Goal: Complete application form

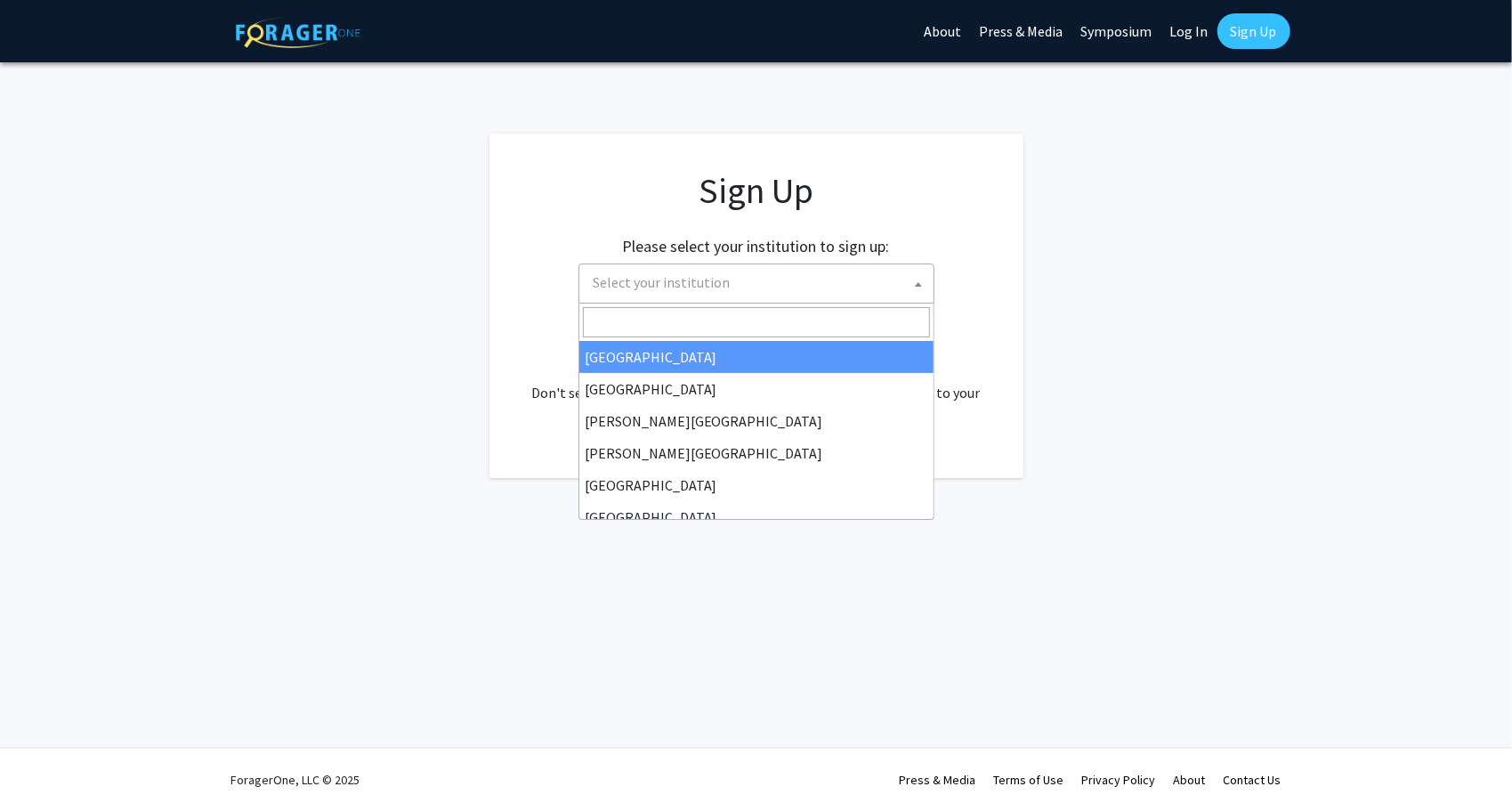
click at [857, 285] on span "Select your institution" at bounding box center [759, 282] width 347 height 37
click at [679, 309] on input "Search" at bounding box center [756, 322] width 347 height 31
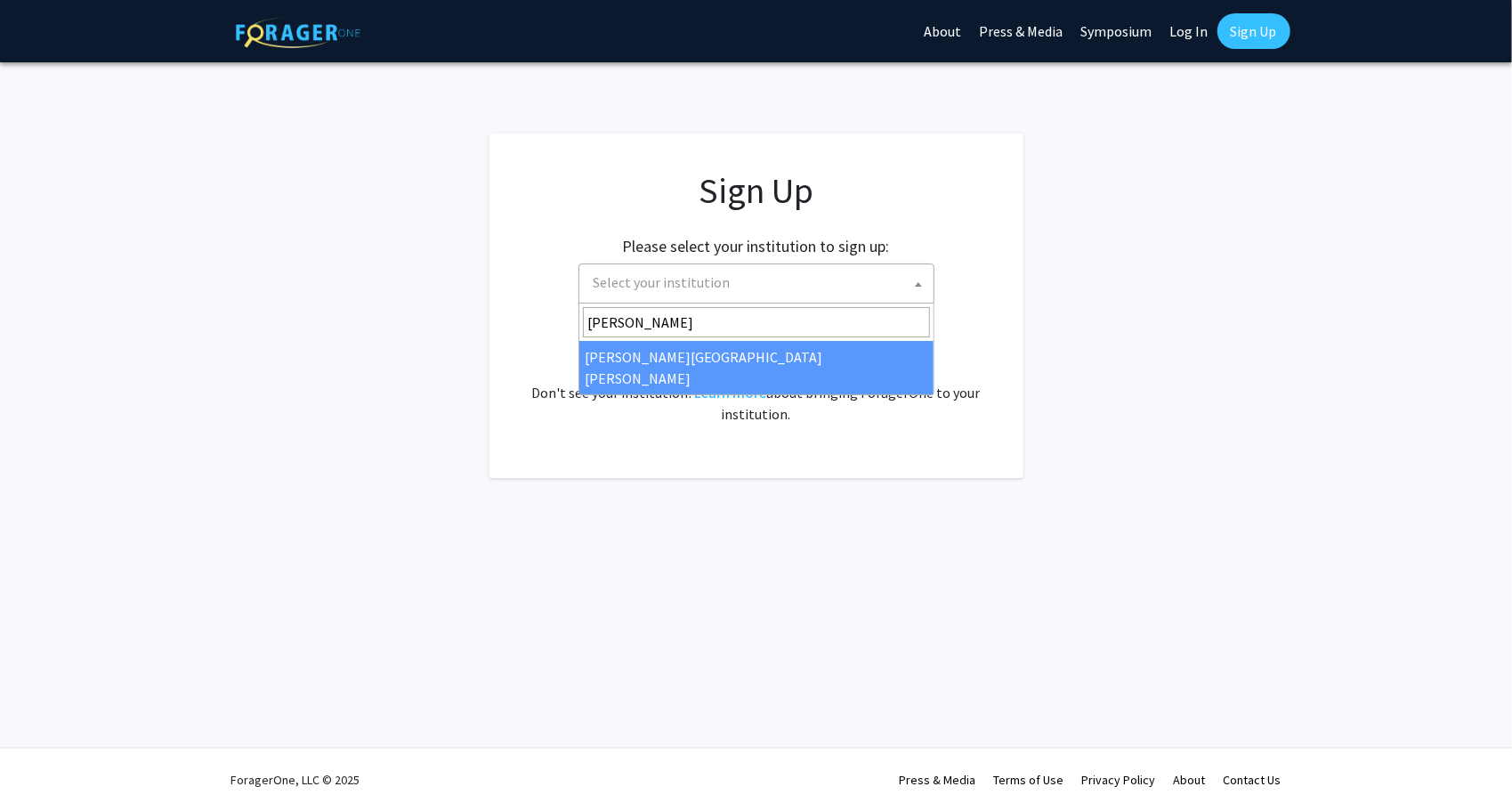
type input "[PERSON_NAME]"
select select "1"
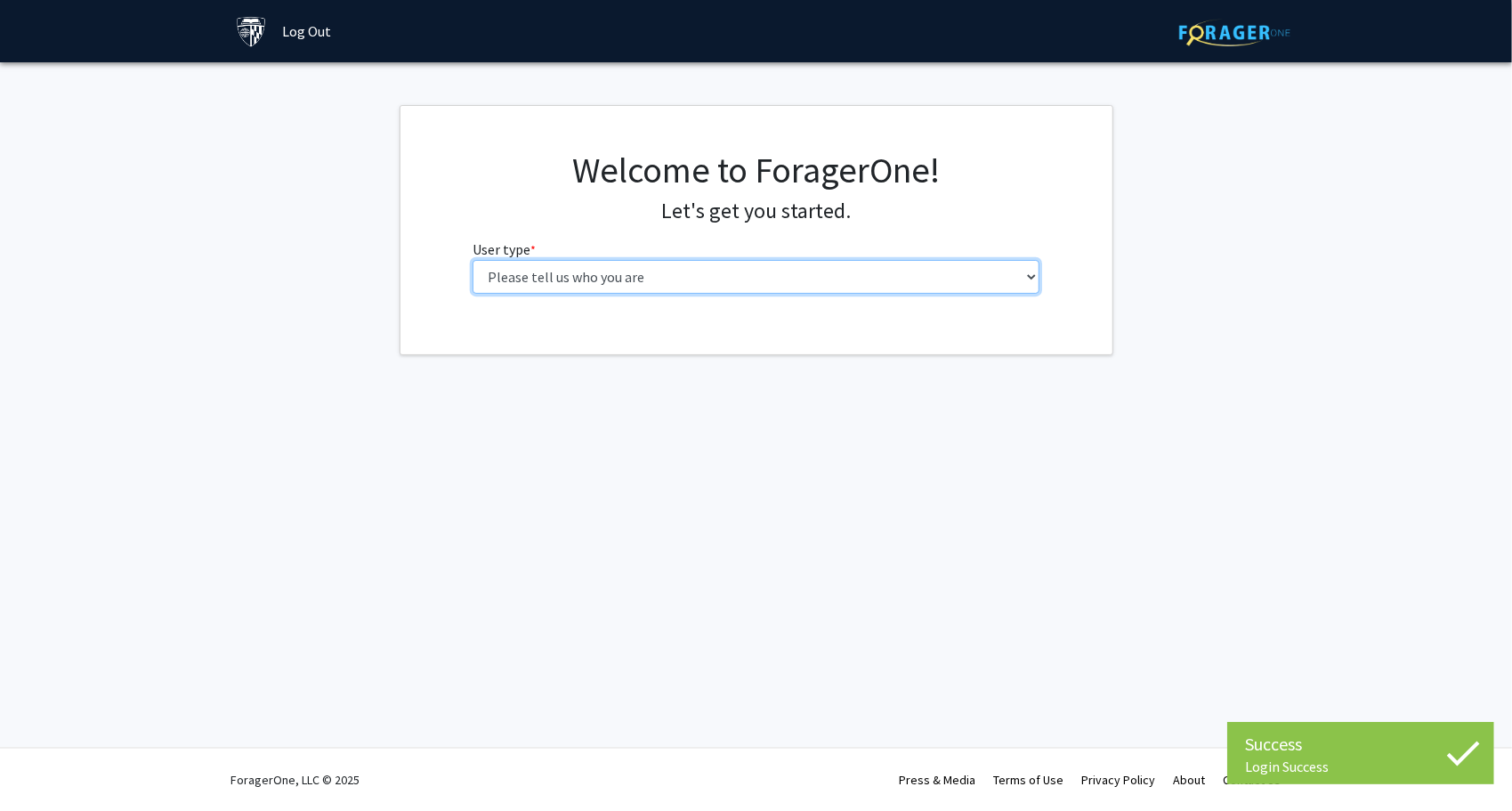
click at [626, 278] on select "Please tell us who you are Undergraduate Student Master's Student Doctoral Cand…" at bounding box center [756, 276] width 566 height 34
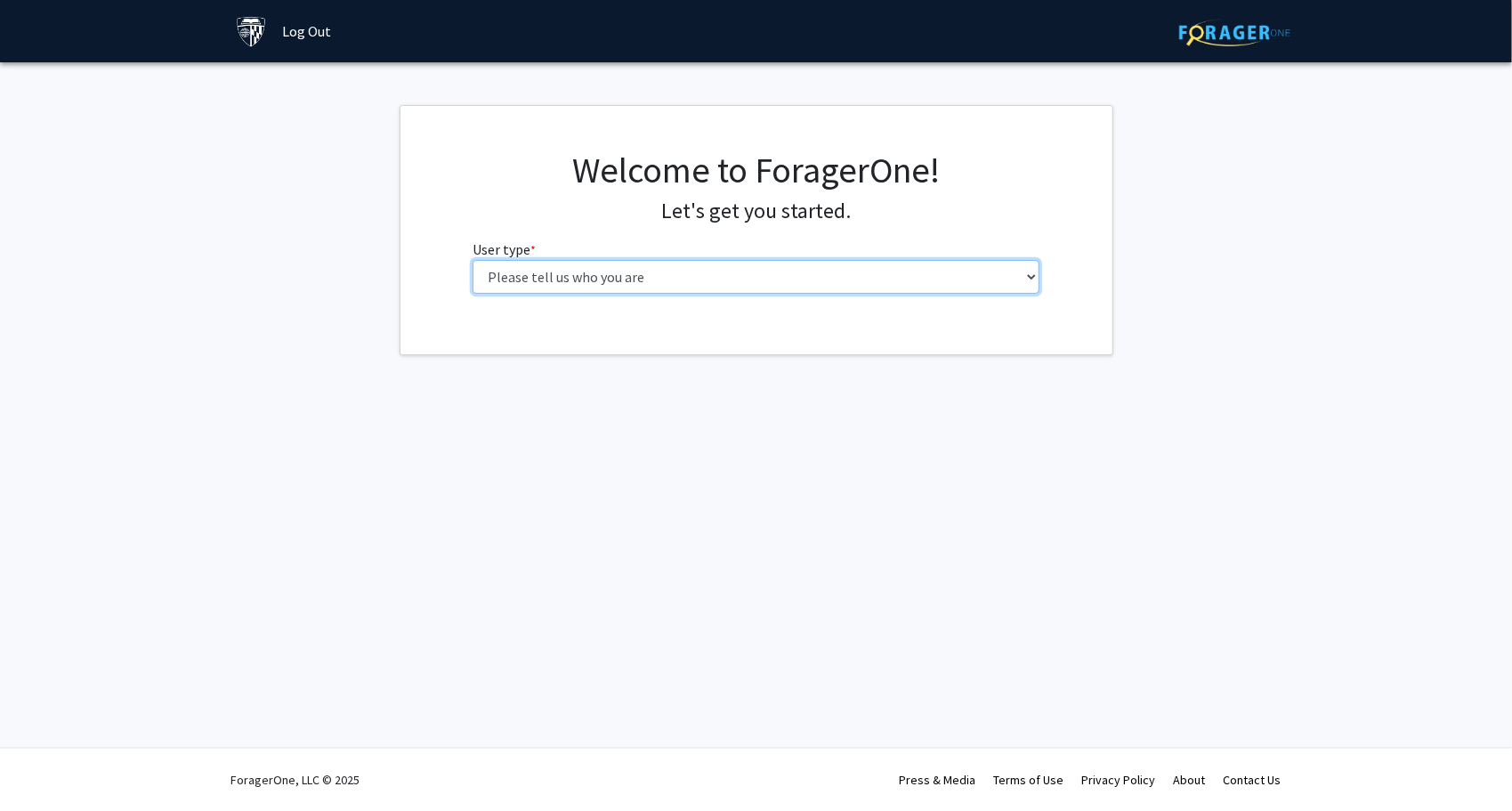
select select "2: masters"
click at [472, 259] on select "Please tell us who you are Undergraduate Student Master's Student Doctoral Cand…" at bounding box center [756, 276] width 566 height 34
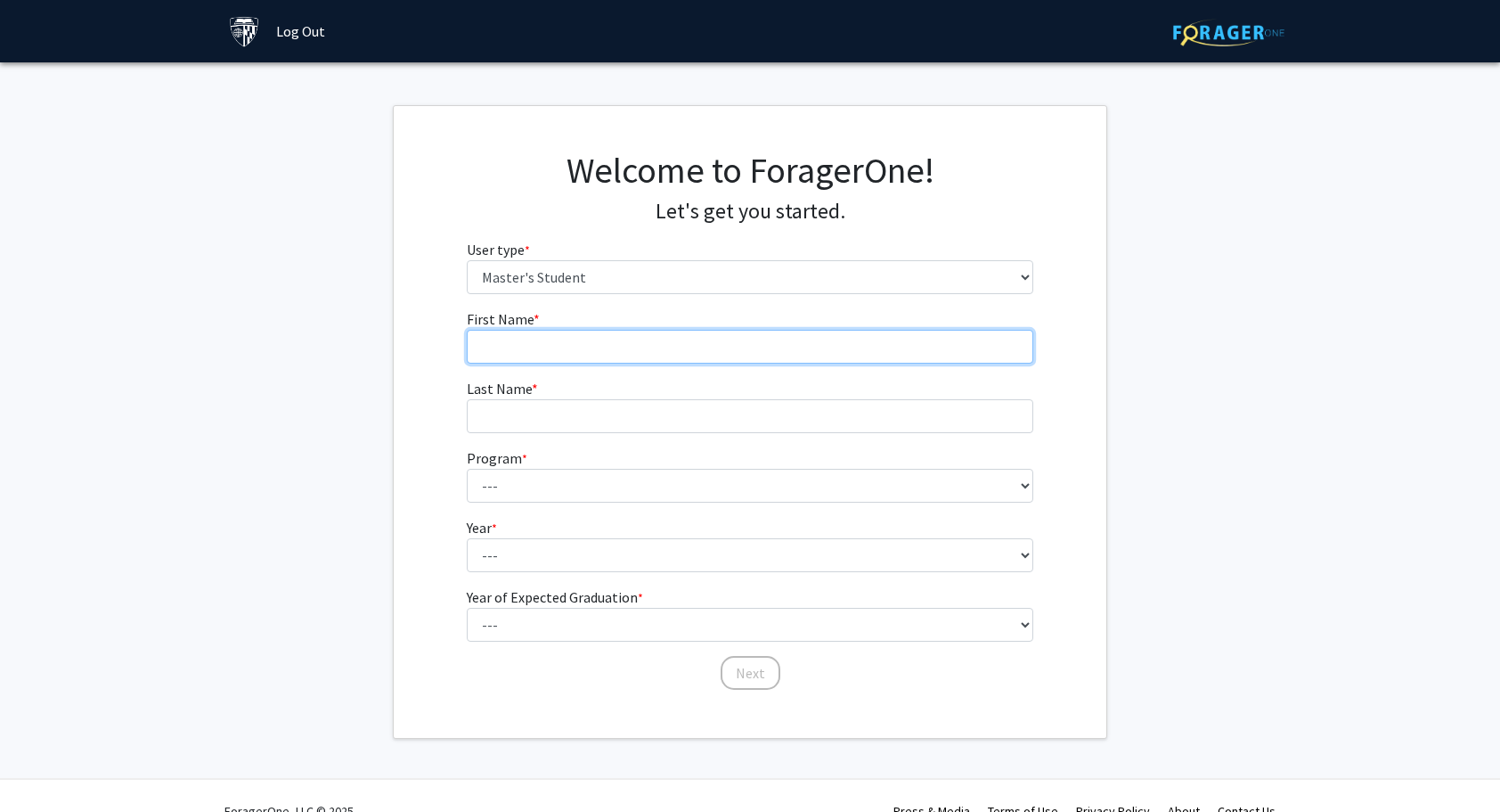
drag, startPoint x: 635, startPoint y: 344, endPoint x: 635, endPoint y: 334, distance: 10.0
click at [635, 344] on input "First Name * required" at bounding box center [750, 346] width 567 height 34
type input "JIAMING"
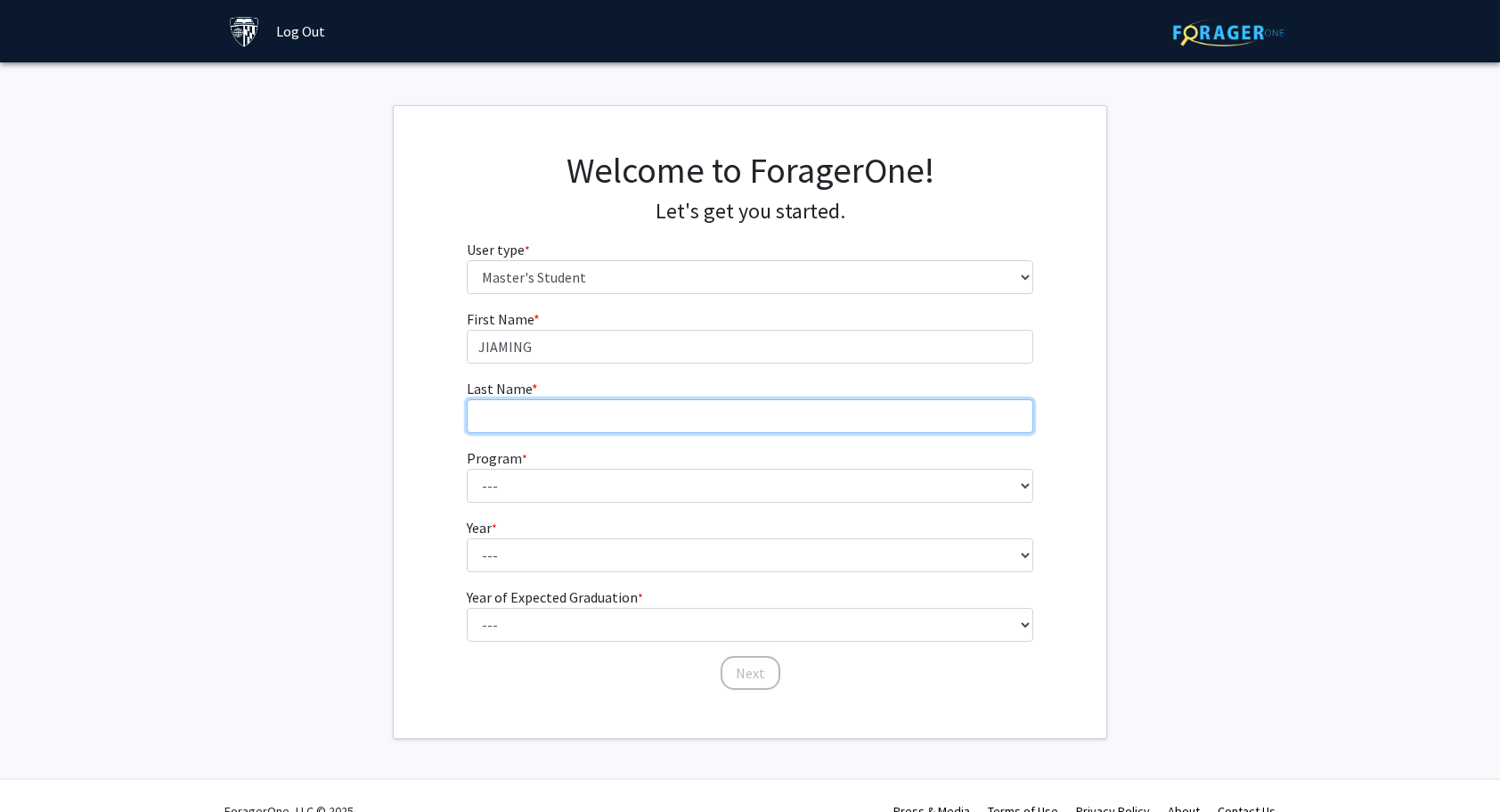
type input "Zhang"
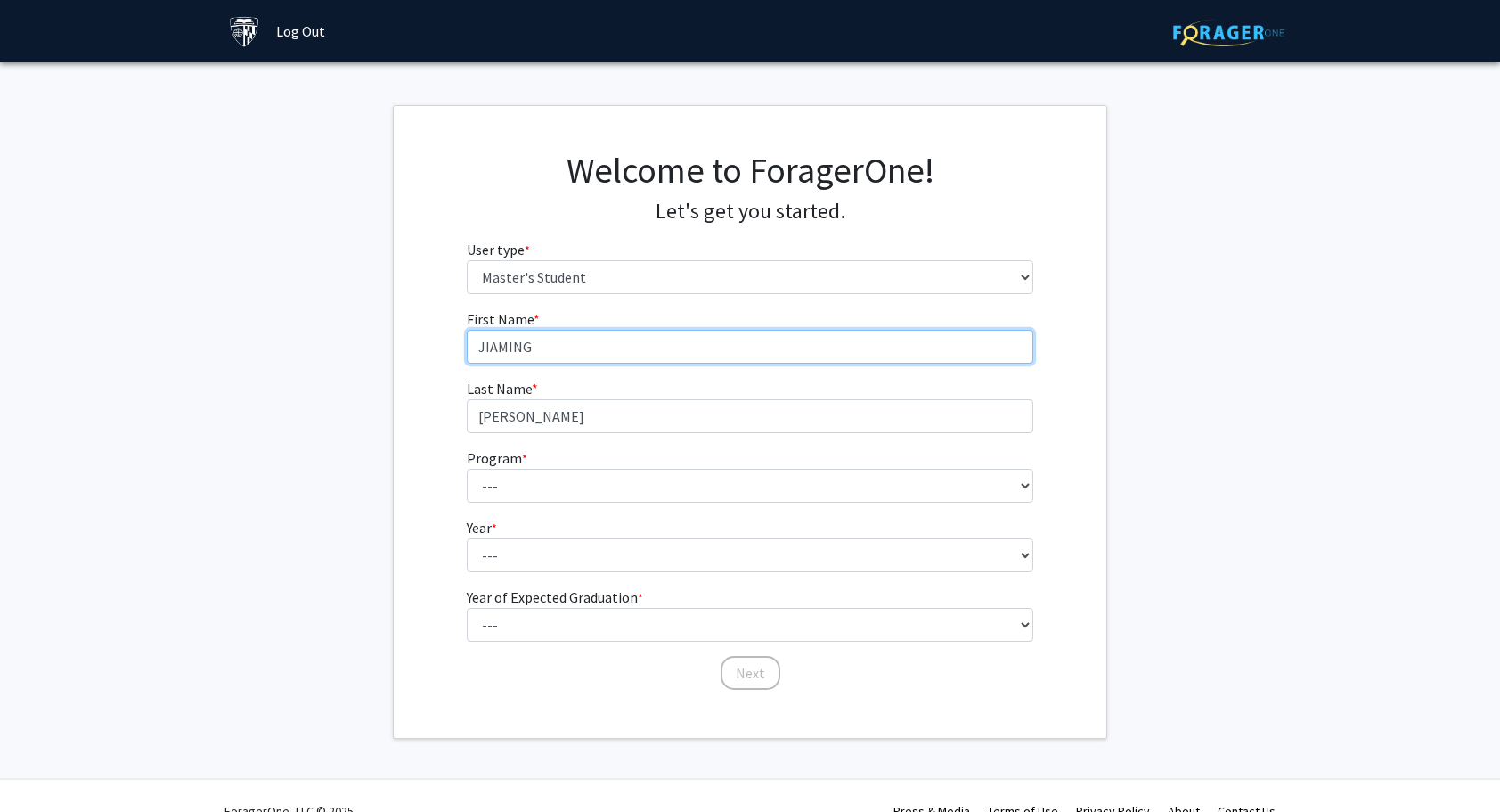
click at [554, 347] on input "JIAMING" at bounding box center [750, 346] width 567 height 34
type input "Jiaming"
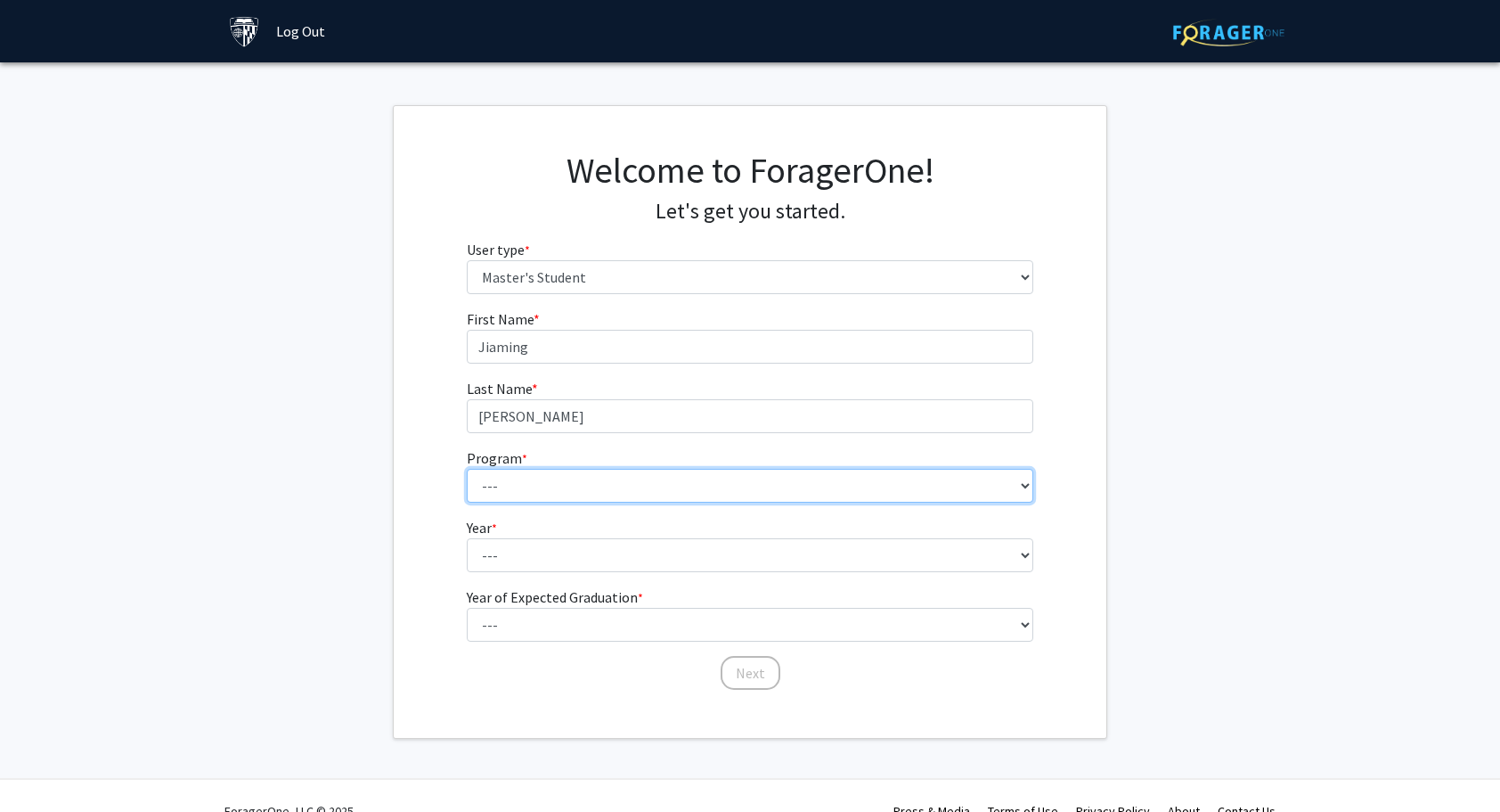
click at [724, 479] on select "--- Anatomy Education Applied and Computational Mathematics Applied Biomedical …" at bounding box center [750, 486] width 567 height 34
select select "107: 102"
click at [467, 469] on select "--- Anatomy Education Applied and Computational Mathematics Applied Biomedical …" at bounding box center [750, 486] width 567 height 34
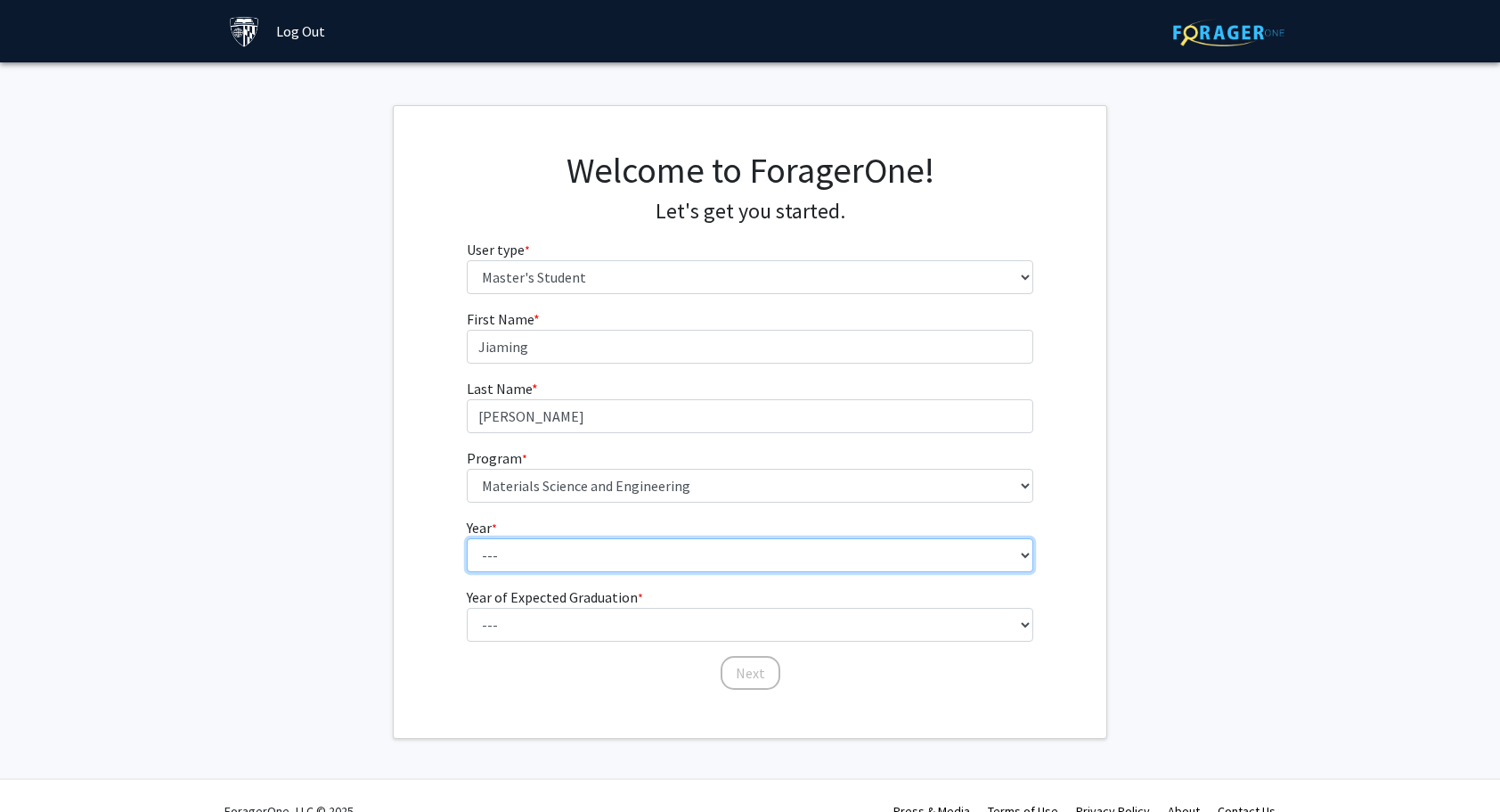
click at [559, 545] on select "--- First Year Second Year" at bounding box center [750, 555] width 567 height 34
select select "1: first_year"
click at [467, 538] on select "--- First Year Second Year" at bounding box center [750, 555] width 567 height 34
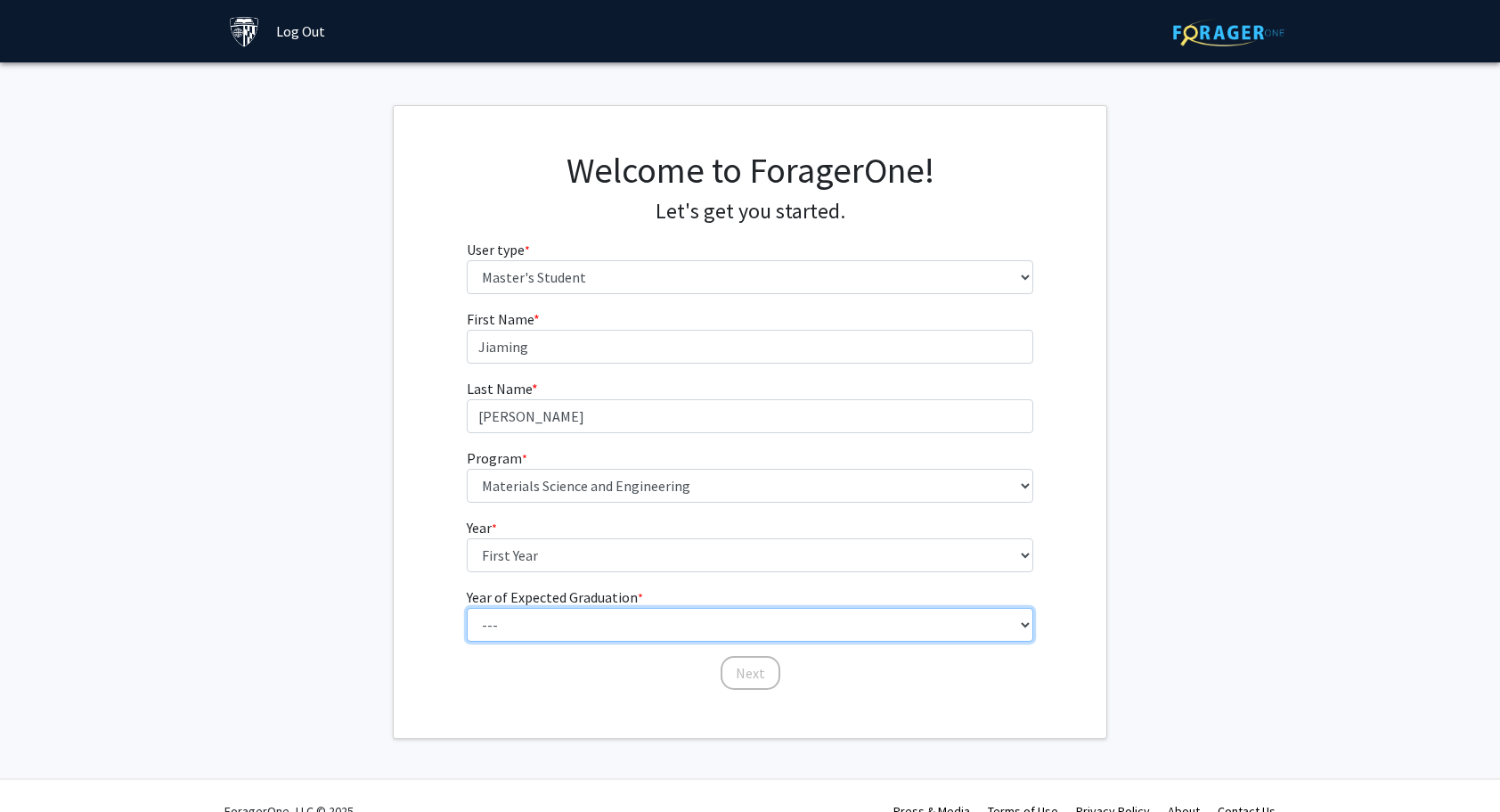
click at [675, 625] on select "--- 2025 2026 2027 2028 2029 2030 2031 2032 2033 2034" at bounding box center [750, 625] width 567 height 34
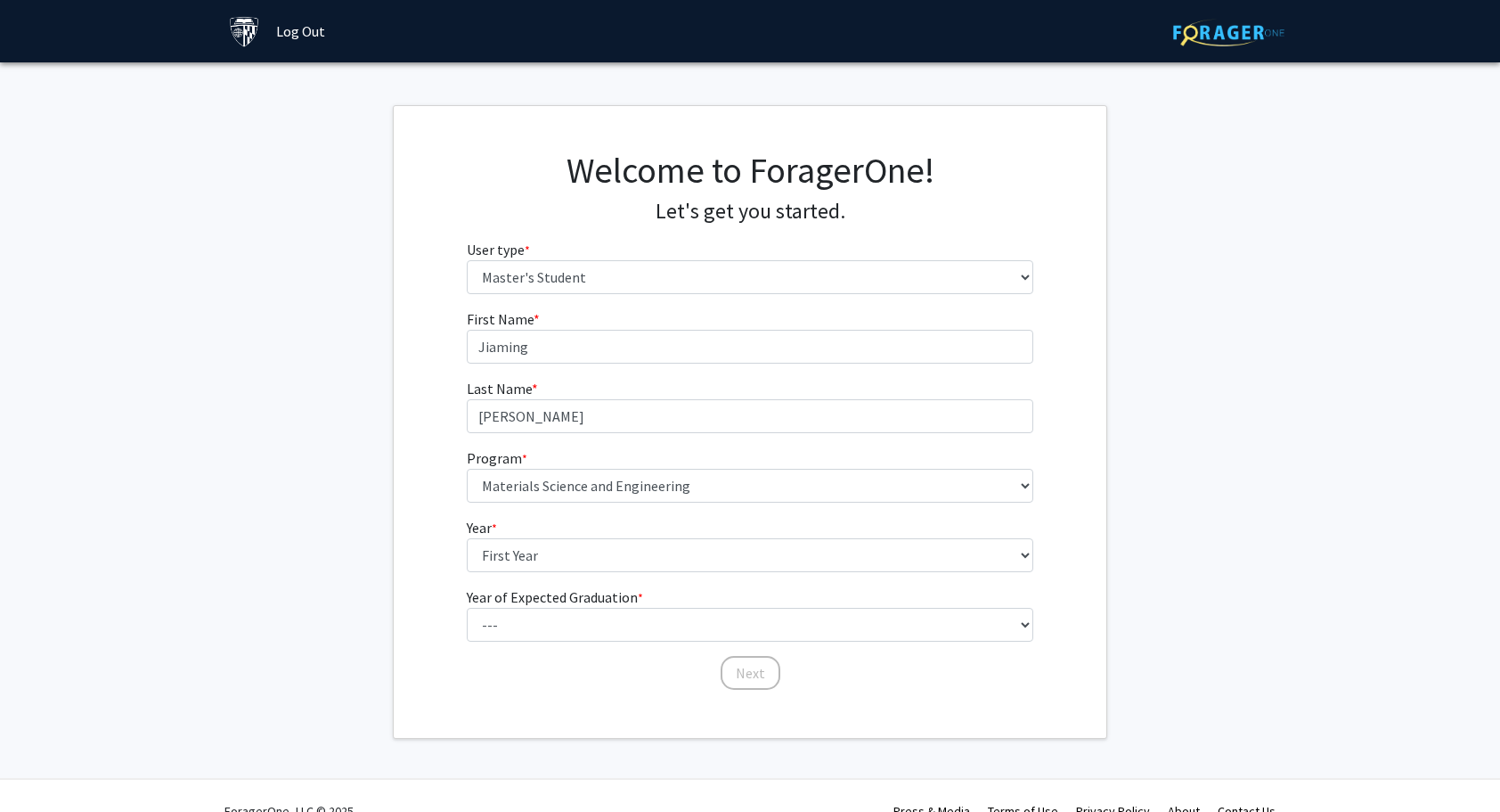
click at [1155, 332] on fg-get-started "Welcome to ForagerOne! Let's get you started. User type * required Please tell …" at bounding box center [750, 421] width 1500 height 634
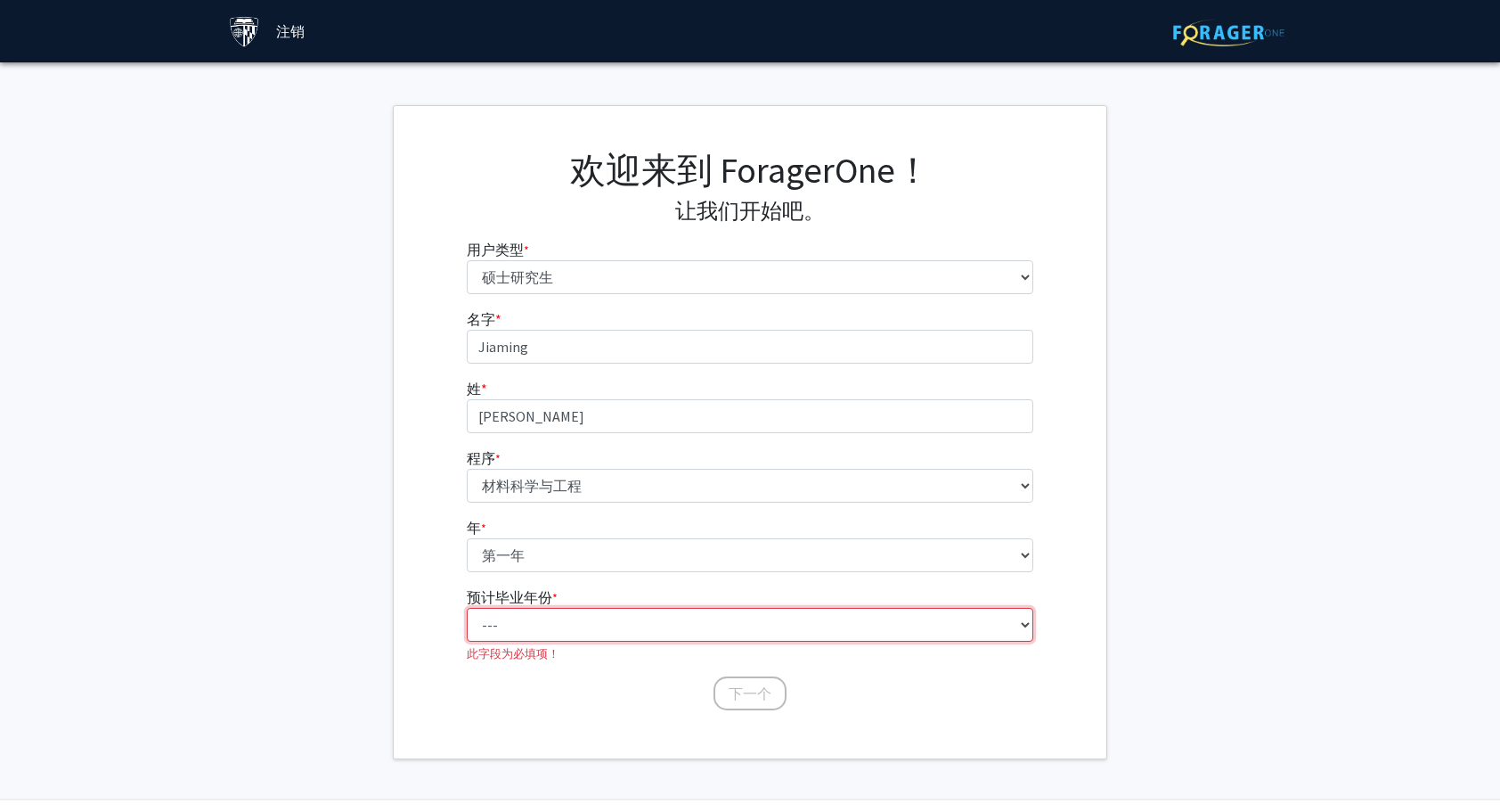
click at [785, 632] on select "--- 2025 2026 2027 2028 2029 2030 2031 2032 2033 2034" at bounding box center [750, 625] width 567 height 34
select select "3: 2027"
click at [467, 608] on select "--- 2025 2026 2027 2028 2029 2030 2031 2032 2033 2034" at bounding box center [750, 625] width 567 height 34
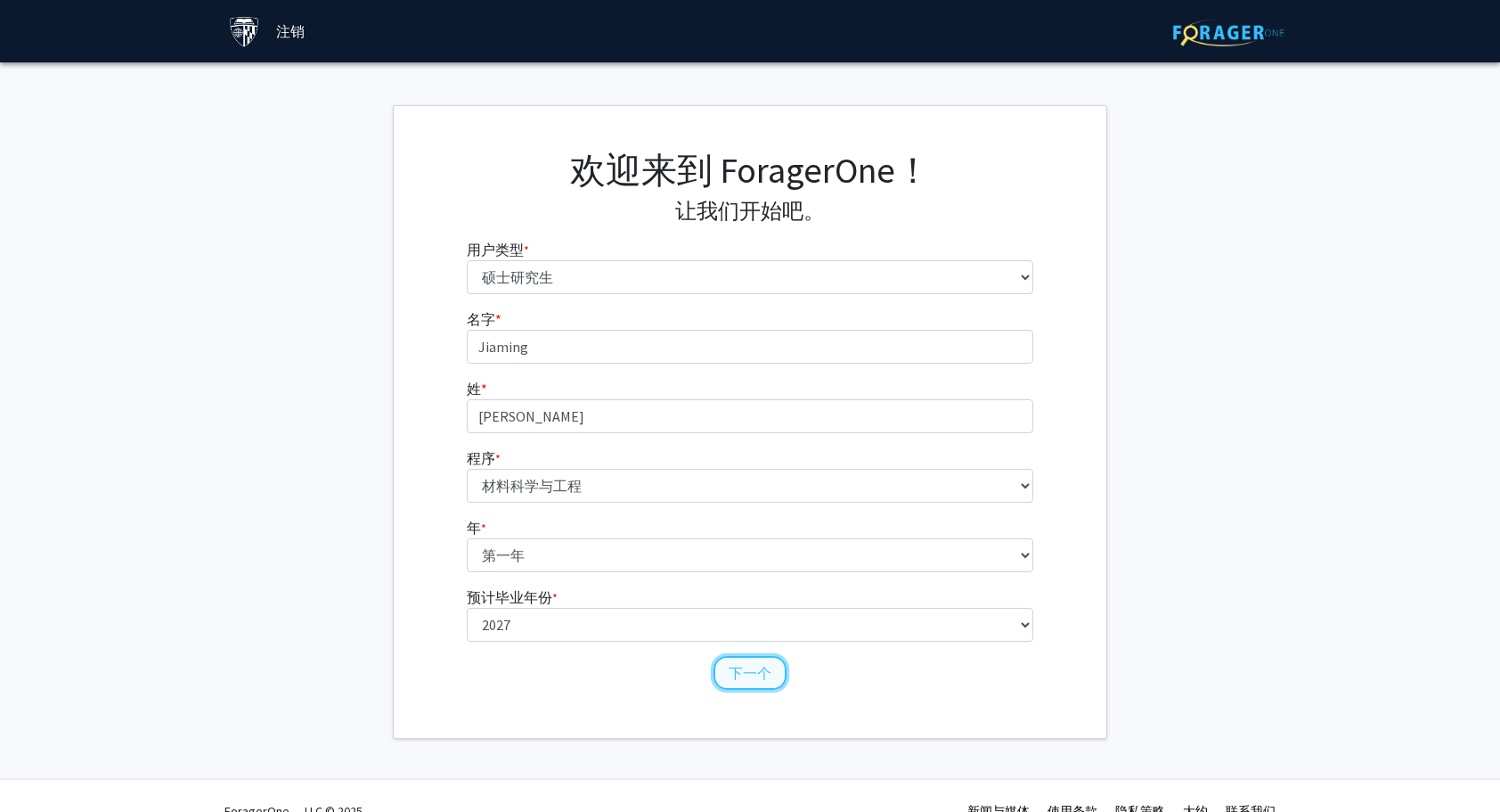
click at [750, 670] on button "下一个" at bounding box center [750, 672] width 73 height 34
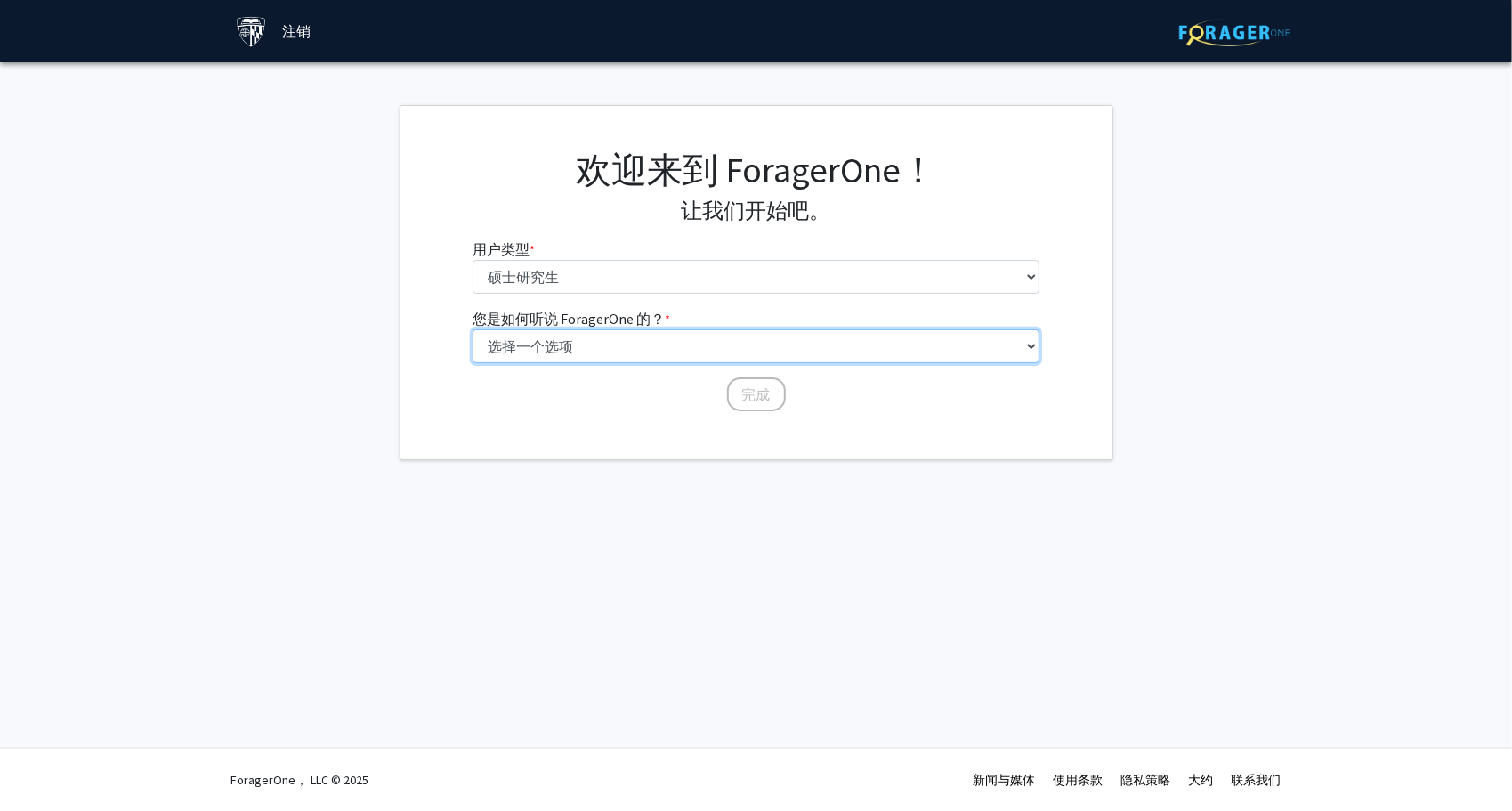
click at [669, 349] on select "选择一个选项 同龄人/学生推荐 教职员工推荐 大学网站 大学电子邮件或时事通讯 其他" at bounding box center [756, 346] width 566 height 34
select select "3: university_website"
click at [472, 329] on select "选择一个选项 同龄人/学生推荐 教职员工推荐 大学网站 大学电子邮件或时事通讯 其他" at bounding box center [756, 346] width 566 height 34
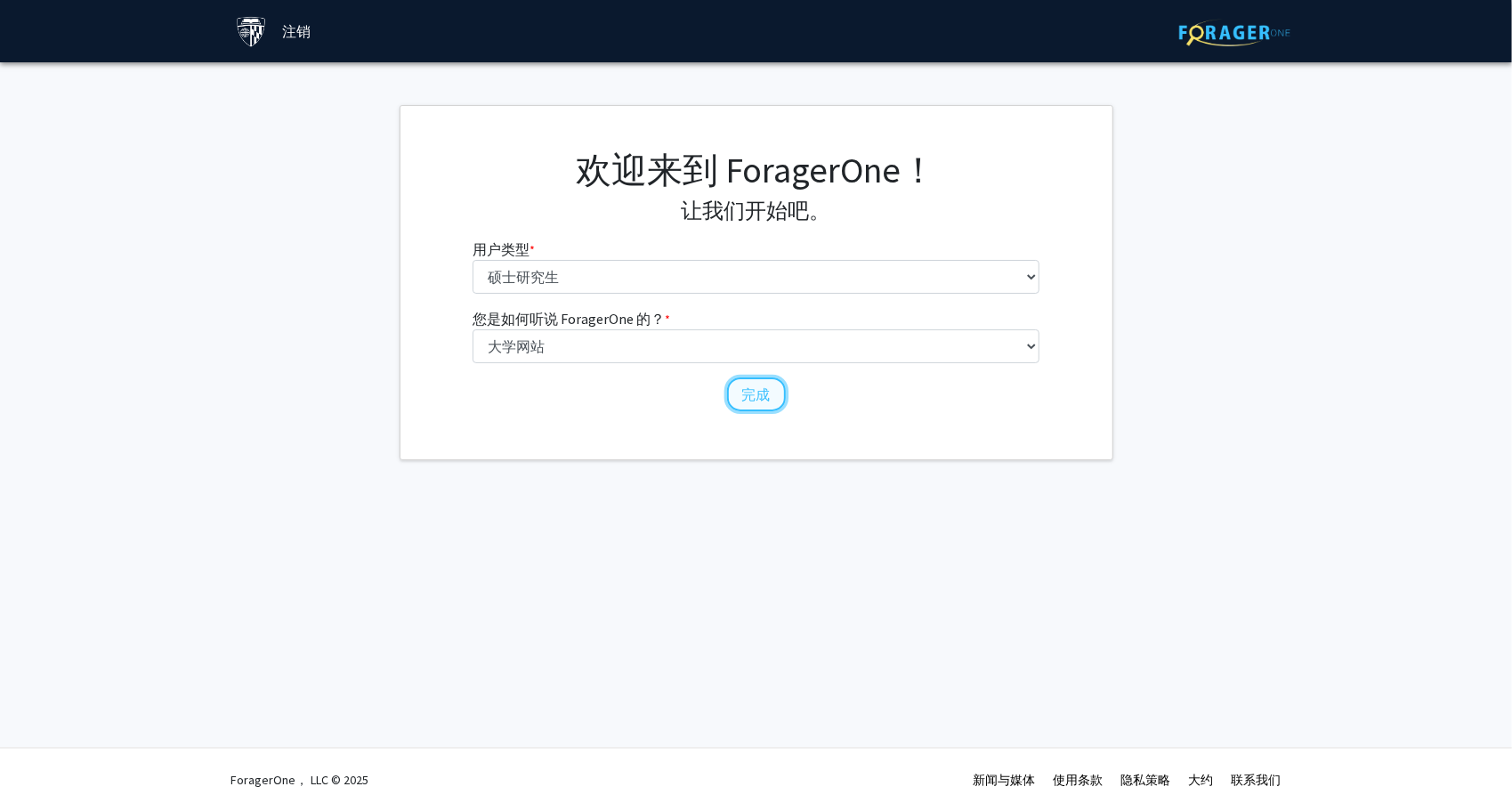
click at [738, 392] on button "完成" at bounding box center [756, 394] width 58 height 34
